Goal: Task Accomplishment & Management: Use online tool/utility

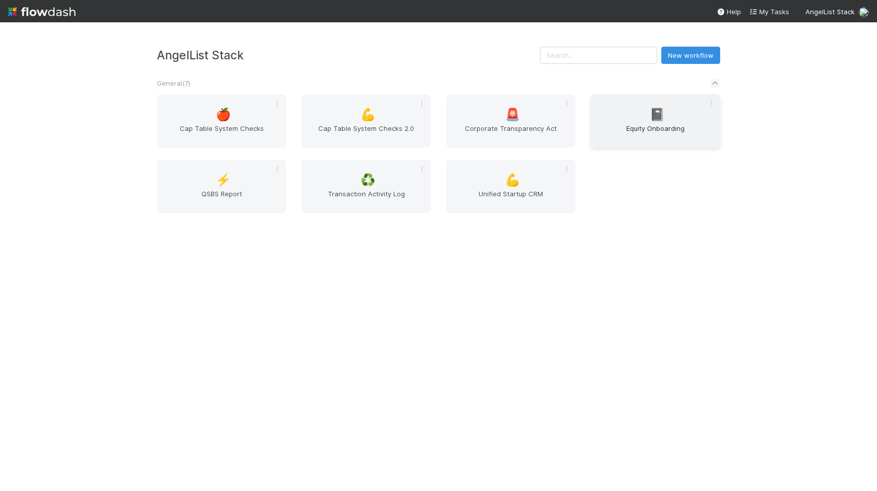
click at [636, 107] on div "📓 Equity Onboarding" at bounding box center [655, 120] width 129 height 53
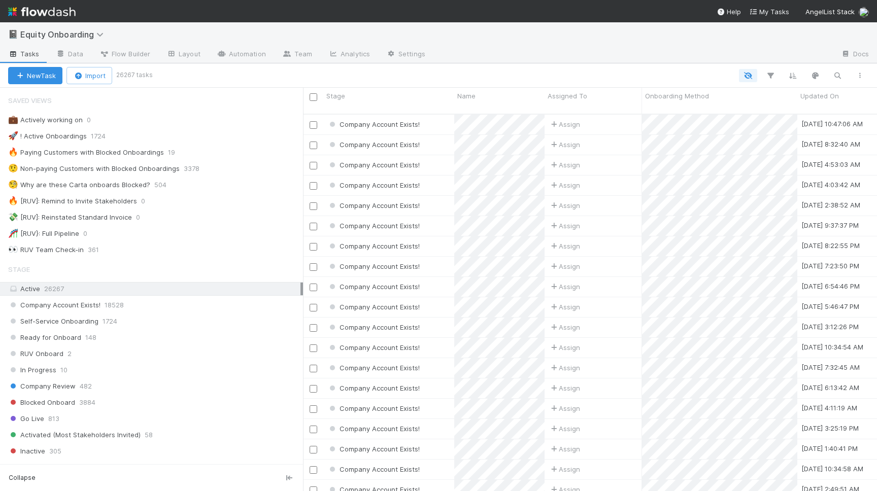
scroll to position [385, 574]
click at [840, 78] on icon "button" at bounding box center [837, 75] width 10 height 9
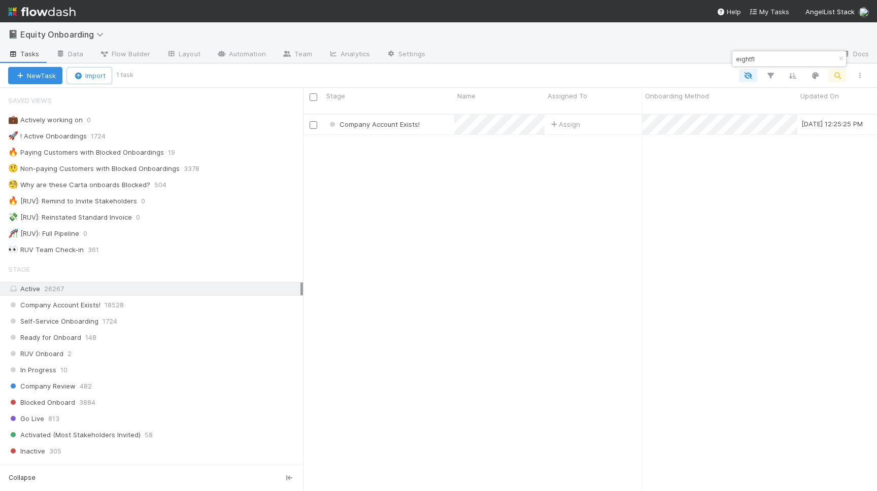
type input "eightfl"
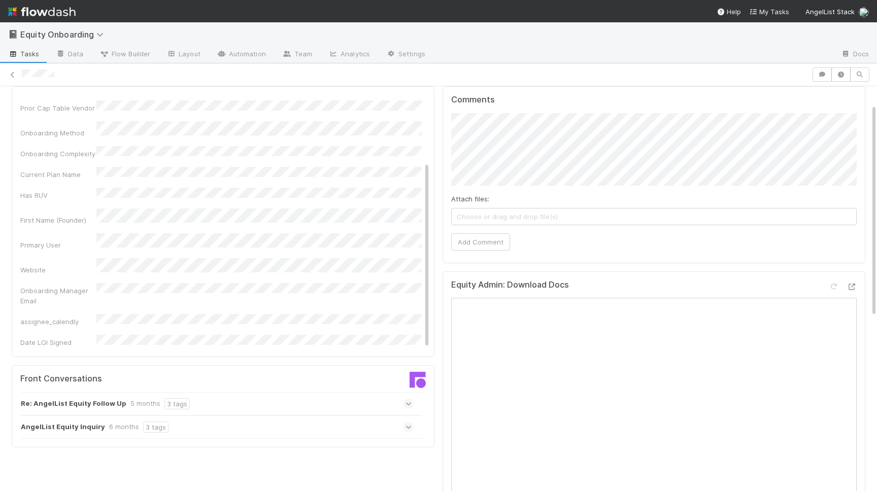
scroll to position [53, 0]
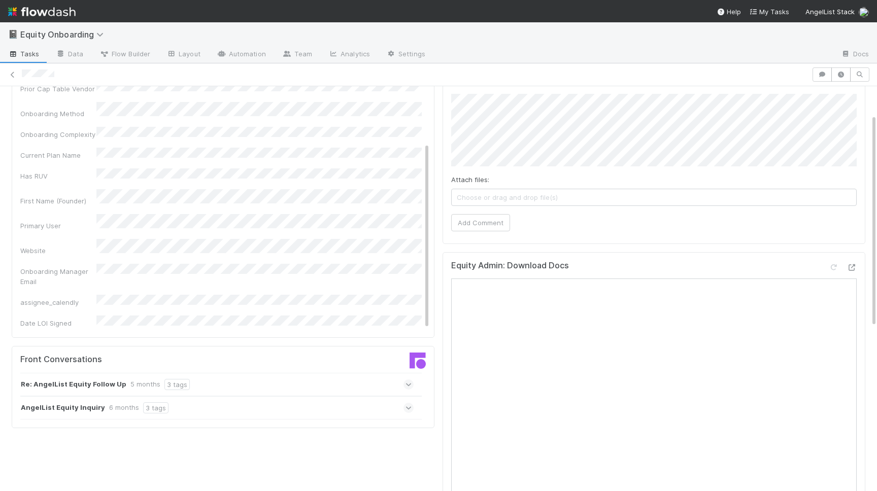
click at [189, 382] on div "Re: AngelList Equity Follow Up 5 months 3 tags" at bounding box center [216, 384] width 393 height 23
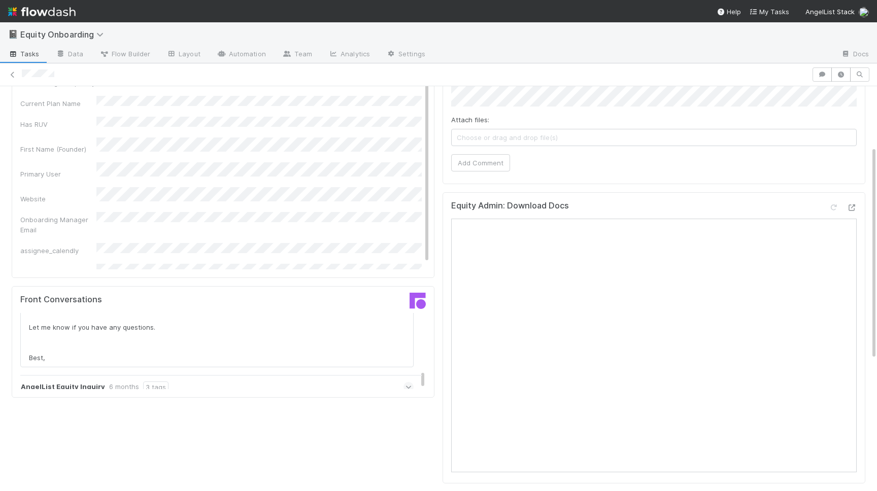
scroll to position [114, 0]
click at [259, 377] on div "AngelList Equity Inquiry 6 months 3 tags" at bounding box center [216, 386] width 393 height 23
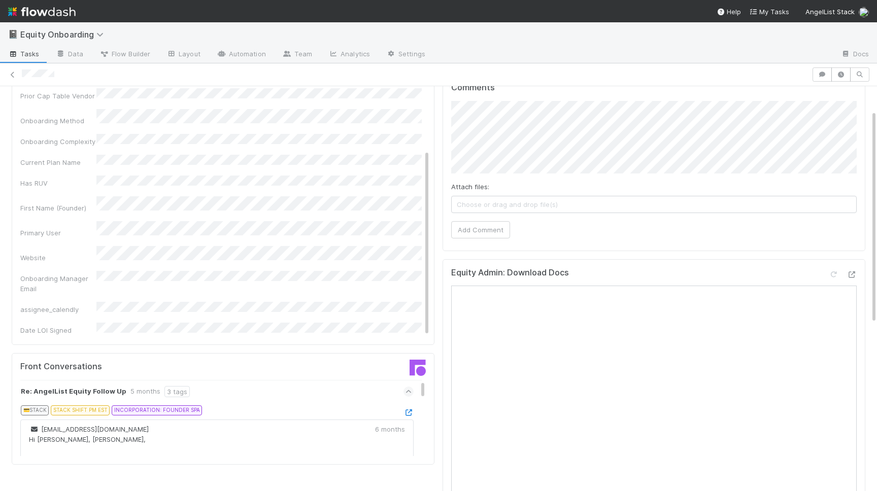
scroll to position [45, 0]
click at [408, 416] on icon at bounding box center [409, 413] width 10 height 7
